Goal: Task Accomplishment & Management: Manage account settings

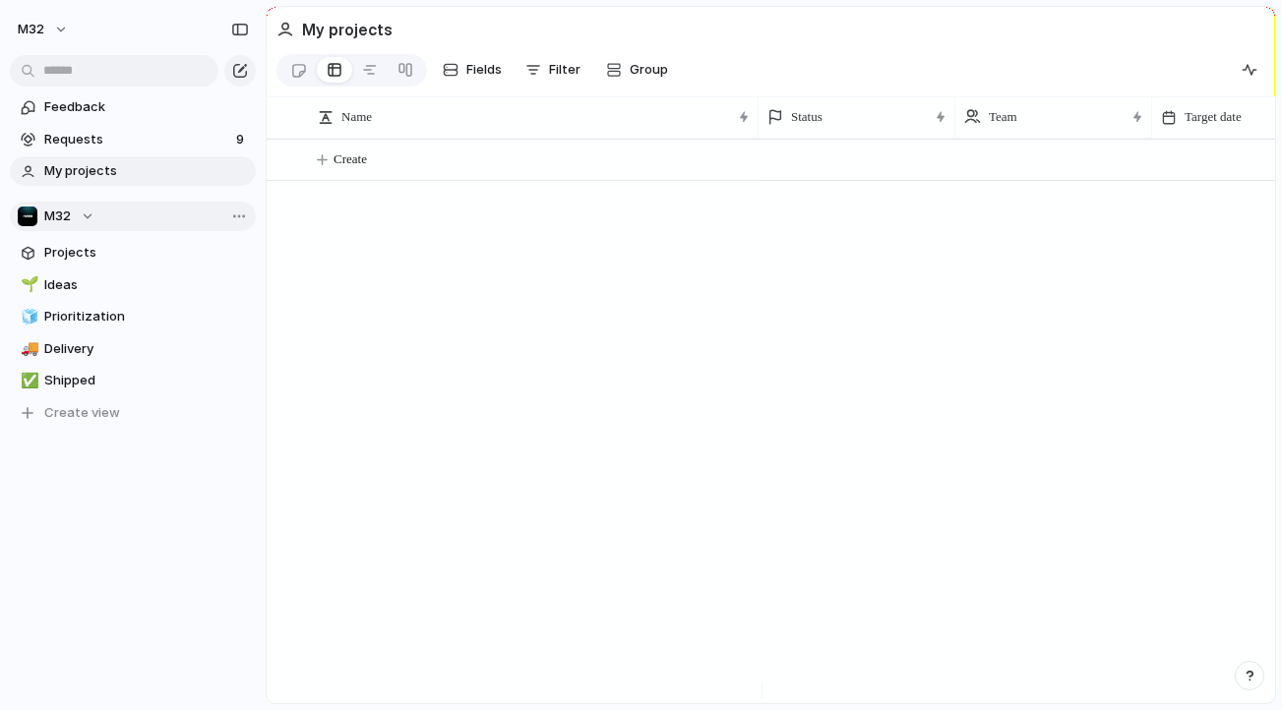
click at [127, 218] on button "M32" at bounding box center [133, 217] width 246 height 30
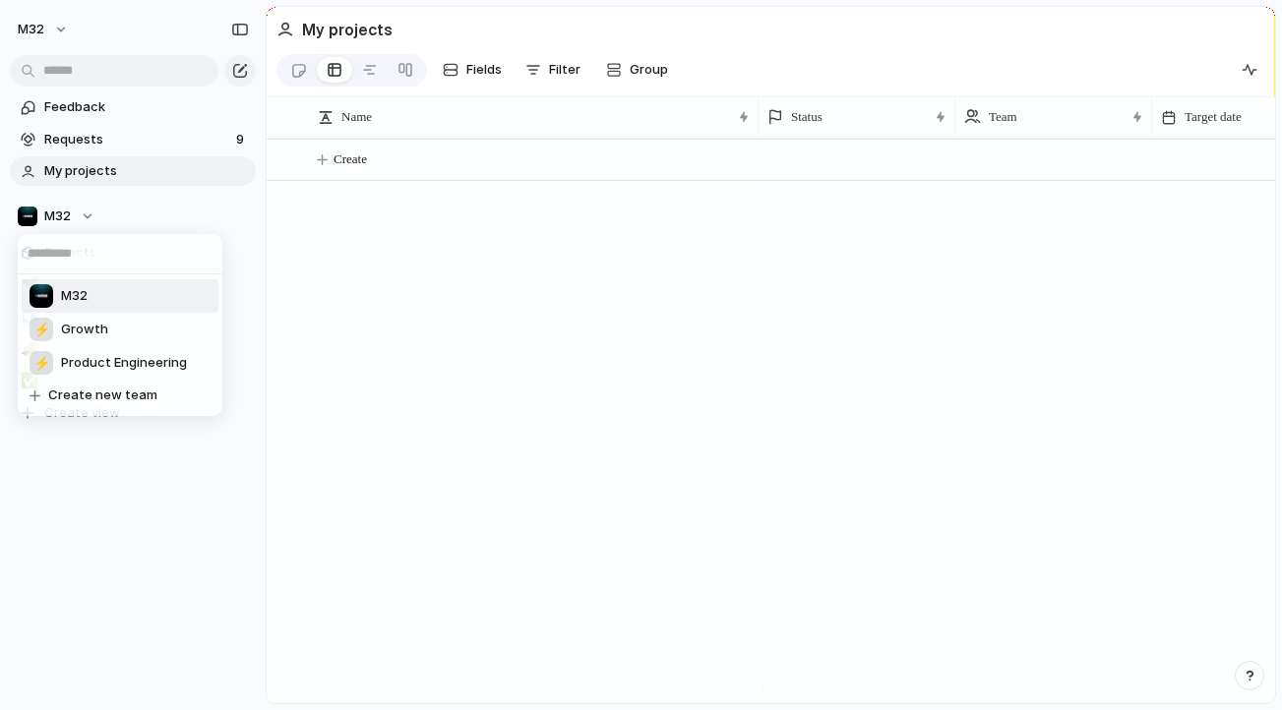
click at [115, 218] on div "M32 ⚡ Growth ⚡ Product Engineering Create new team" at bounding box center [641, 355] width 1282 height 710
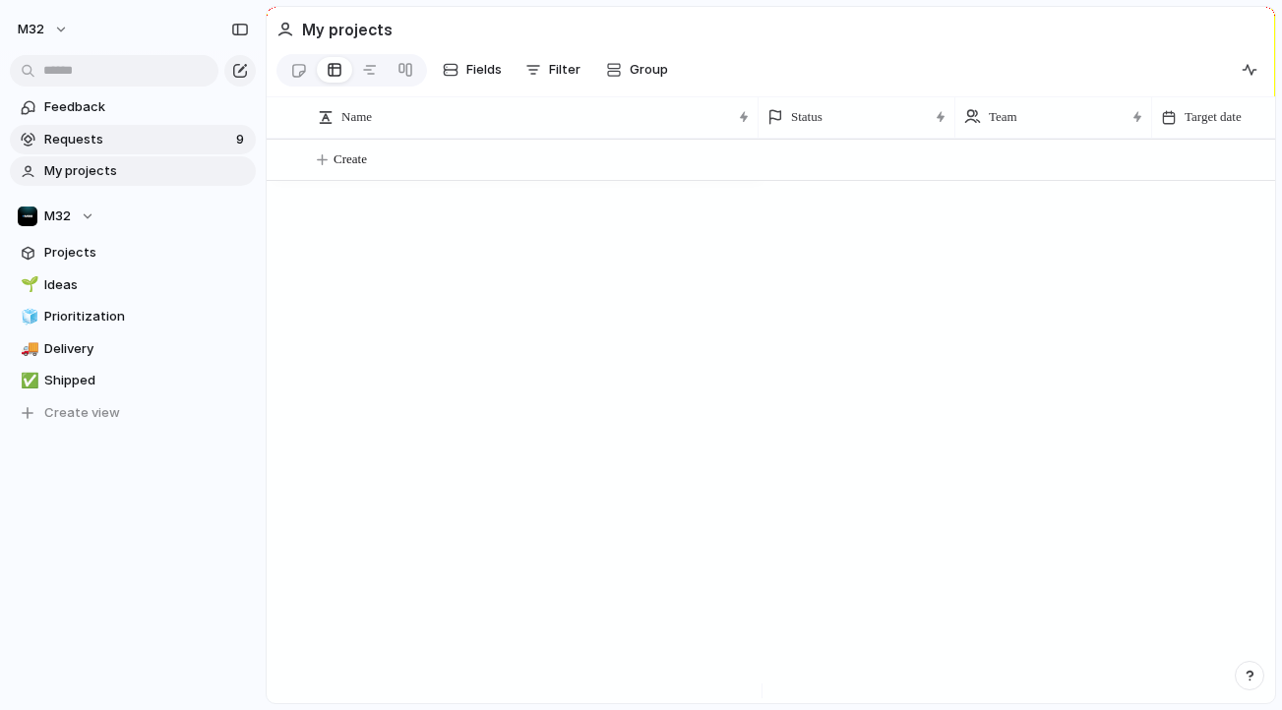
click at [106, 131] on span "Requests" at bounding box center [137, 140] width 186 height 20
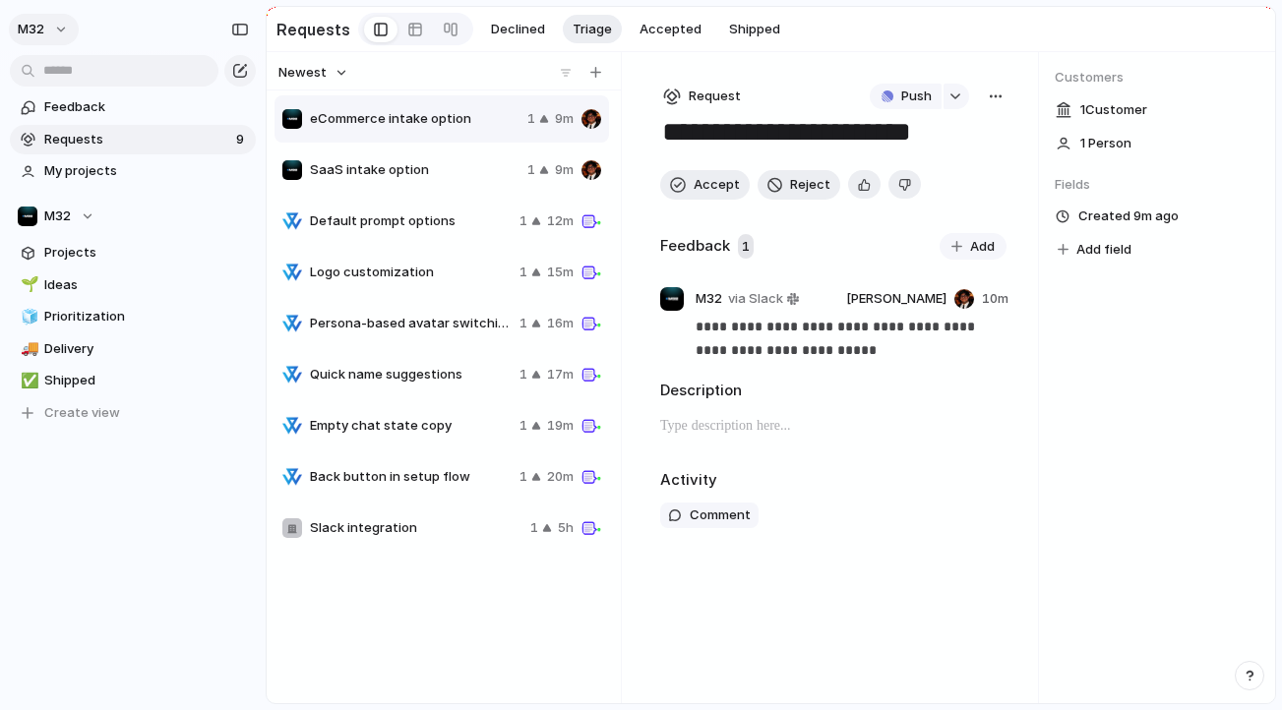
click at [51, 39] on button "m32" at bounding box center [44, 29] width 70 height 31
click at [76, 74] on span "Settings" at bounding box center [72, 74] width 54 height 20
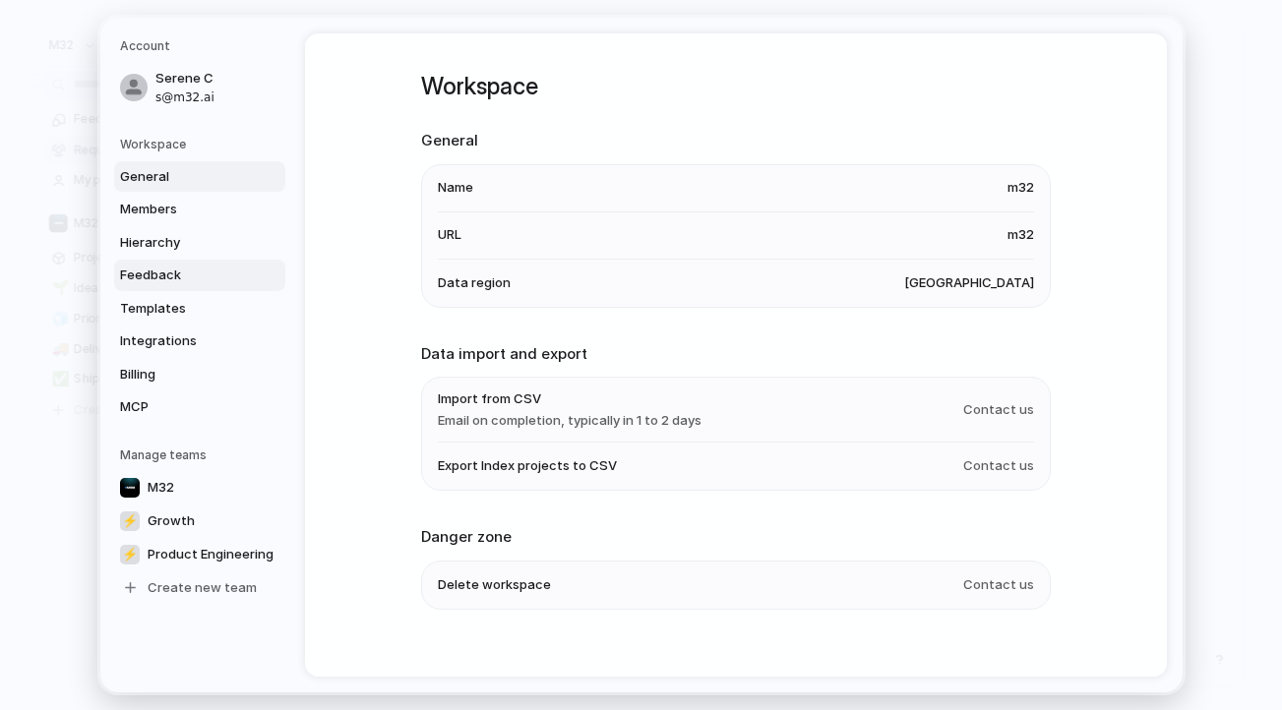
click at [206, 277] on span "Feedback" at bounding box center [183, 276] width 126 height 20
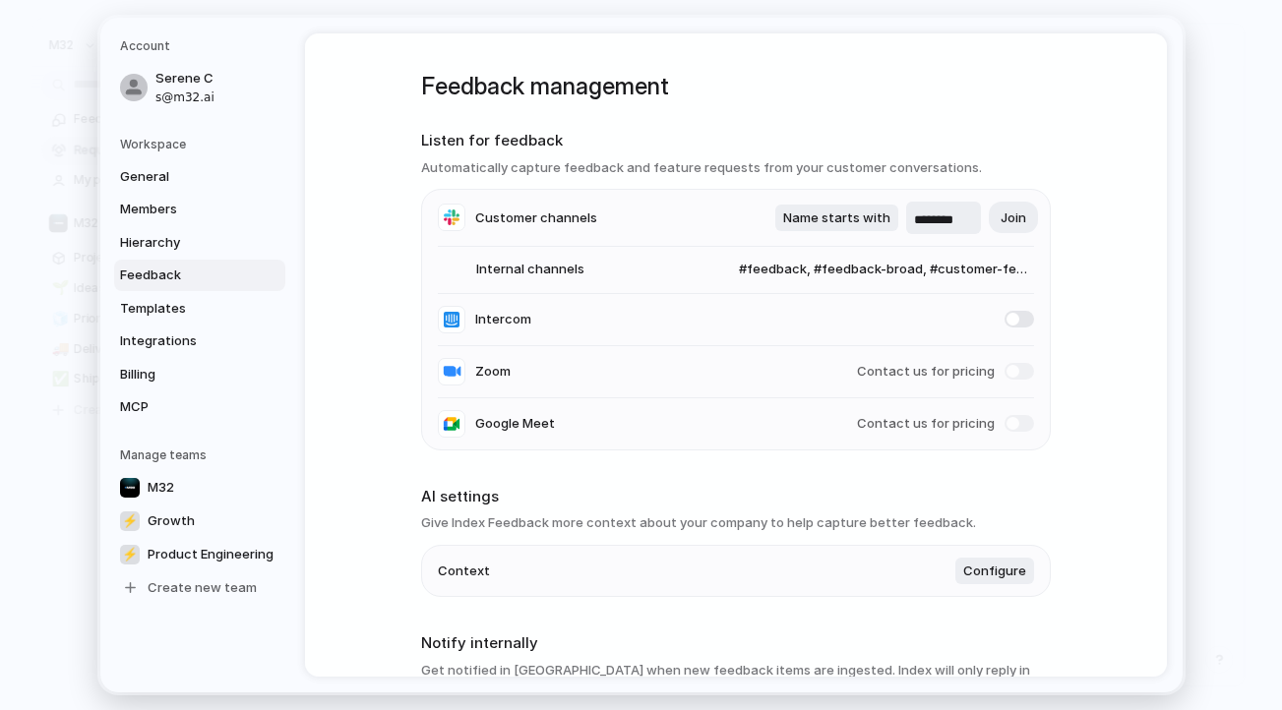
click at [693, 251] on li "Internal channels #feedback, #feedback-broad, #customer-feedback, #customer-rec…" at bounding box center [736, 270] width 596 height 47
click at [587, 272] on li "Internal channels #feedback, #feedback-broad, #customer-feedback, #customer-rec…" at bounding box center [736, 270] width 596 height 47
click at [948, 213] on input "********" at bounding box center [943, 221] width 59 height 20
click at [823, 213] on span "Name starts with" at bounding box center [836, 219] width 107 height 20
click at [937, 146] on div "Name contains Name starts with Name ends with" at bounding box center [641, 355] width 1282 height 710
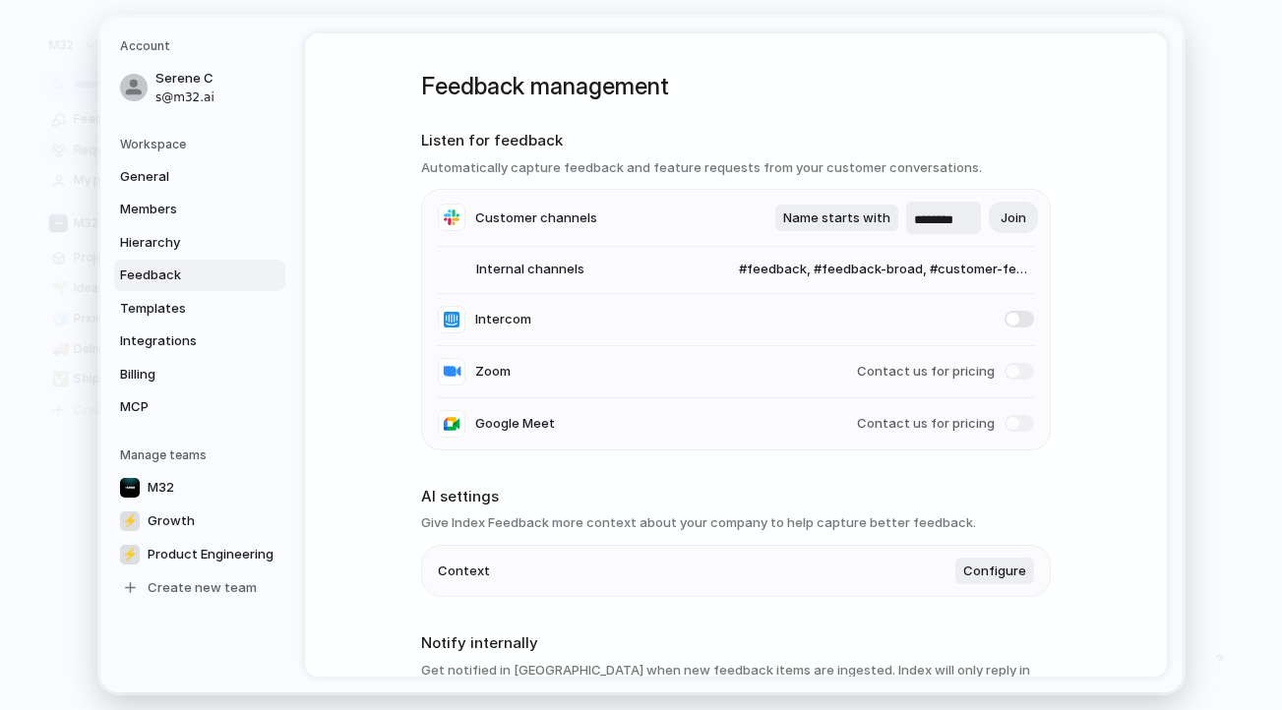
click at [990, 272] on span "#feedback, #feedback-broad, #customer-feedback, #customer-recordings" at bounding box center [868, 270] width 334 height 20
click at [990, 272] on div "#customer-recordings #customer-feedback #feedback-broad #feedback #social #gene…" at bounding box center [641, 355] width 1282 height 710
click at [990, 272] on span "#feedback, #feedback-broad, #customer-feedback, #customer-recordings" at bounding box center [868, 270] width 334 height 20
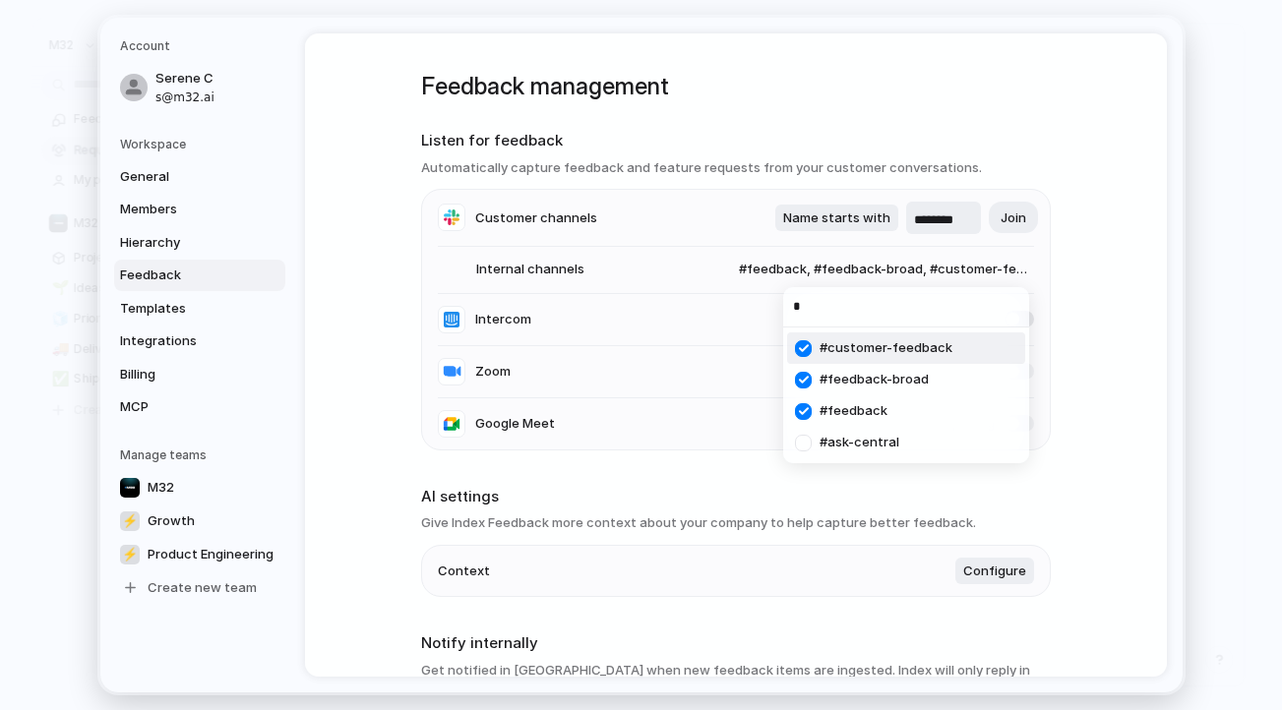
type input "*"
click at [1100, 297] on div "* #customer-feedback #feedback-broad #feedback #ask-central" at bounding box center [641, 355] width 1282 height 710
